Goal: Information Seeking & Learning: Learn about a topic

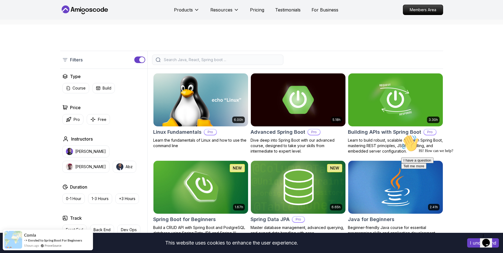
click at [182, 62] on input "search" at bounding box center [221, 59] width 117 height 5
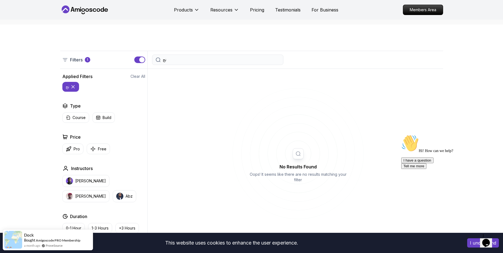
type input "ت"
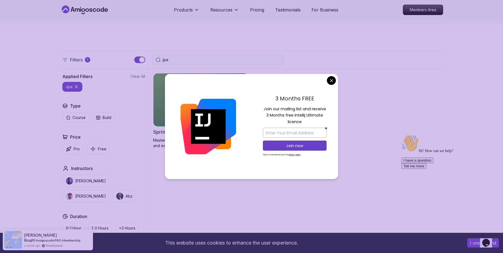
type input "jpa"
click at [332, 85] on div "3 Months FREE Join our mailing list and receive 3 Months free Intellij Ultimate…" at bounding box center [294, 127] width 87 height 106
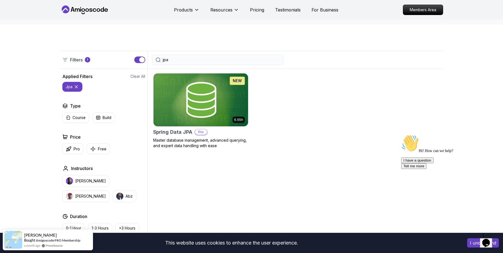
click at [332, 81] on body "This website uses cookies to enhance the user experience. I understand Products…" at bounding box center [251, 252] width 503 height 701
click at [189, 129] on h2 "Spring Data JPA" at bounding box center [172, 133] width 39 height 8
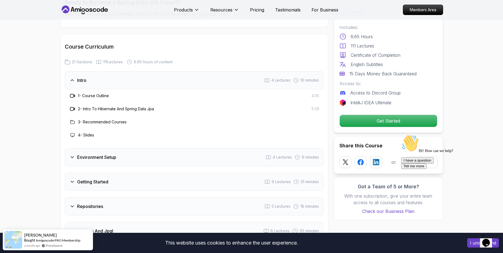
scroll to position [640, 0]
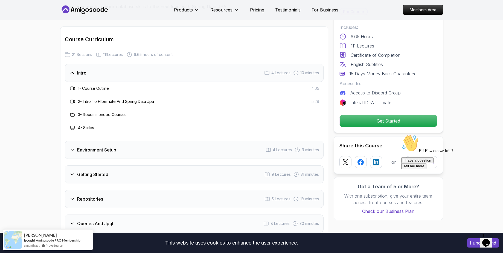
click at [69, 147] on icon at bounding box center [71, 149] width 5 height 5
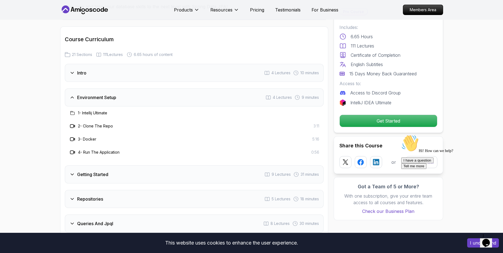
click at [71, 172] on icon at bounding box center [71, 174] width 5 height 5
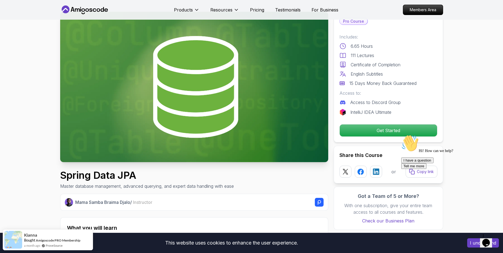
scroll to position [0, 0]
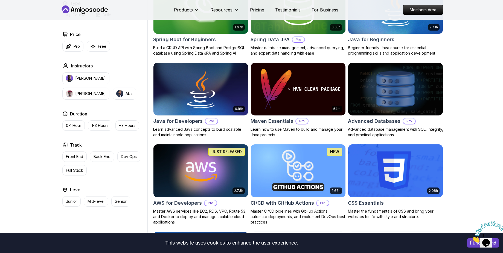
scroll to position [1604, 0]
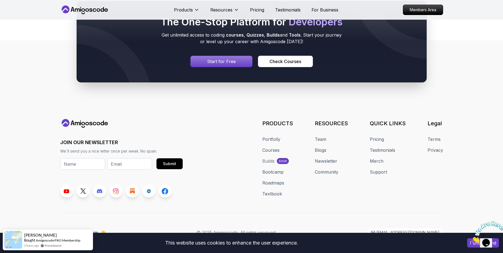
drag, startPoint x: 507, startPoint y: 15, endPoint x: 16, endPoint y: 25, distance: 490.4
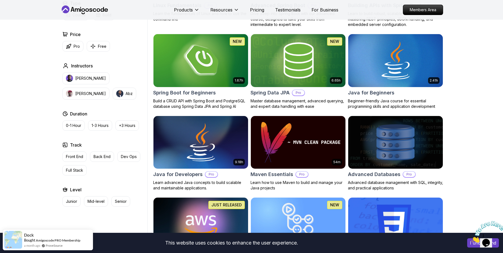
scroll to position [0, 0]
